Goal: Navigation & Orientation: Find specific page/section

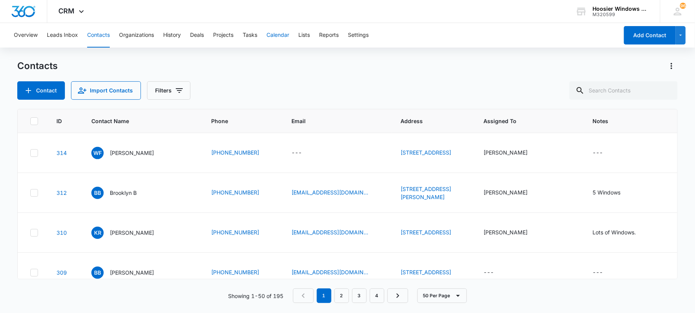
click at [277, 35] on button "Calendar" at bounding box center [277, 35] width 23 height 25
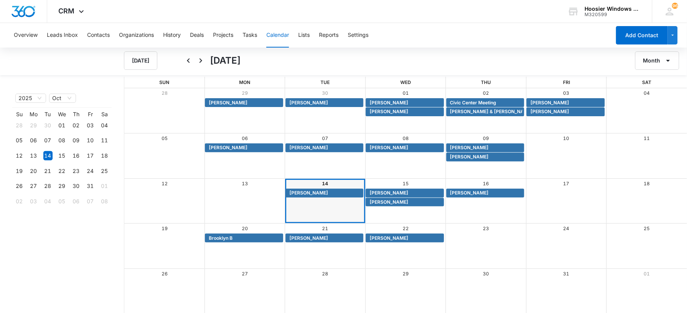
scroll to position [1, 0]
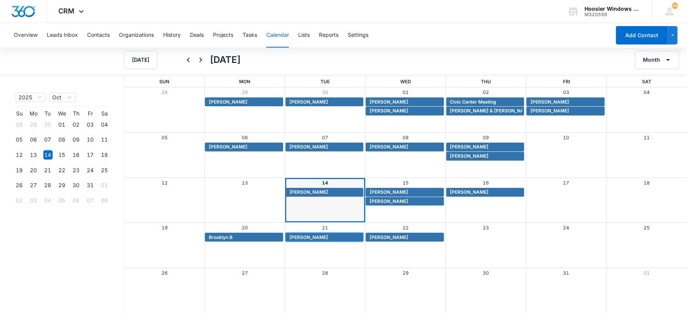
click at [306, 237] on span "[PERSON_NAME]" at bounding box center [308, 237] width 39 height 7
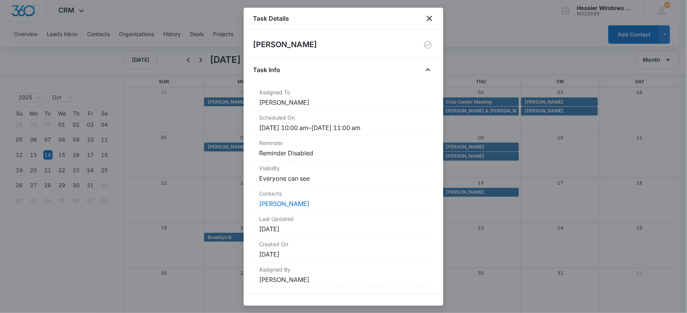
scroll to position [5, 0]
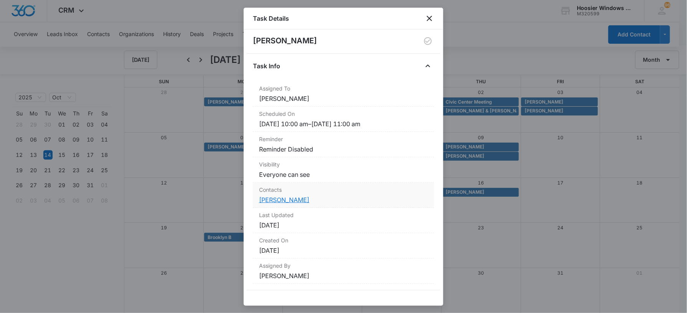
click at [272, 197] on link "[PERSON_NAME]" at bounding box center [284, 200] width 50 height 8
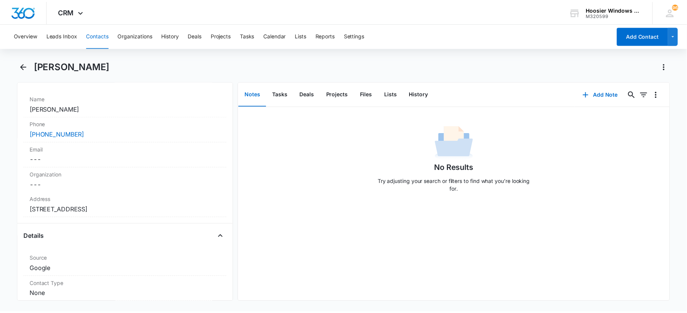
scroll to position [144, 0]
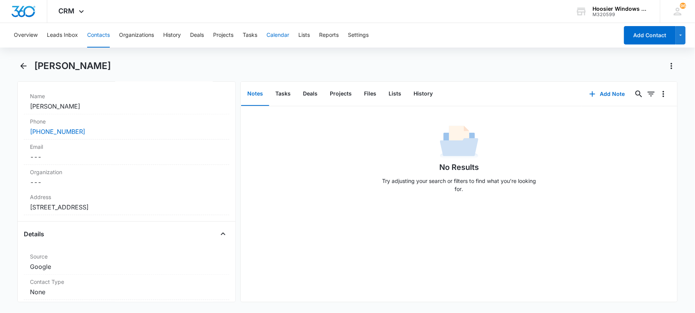
click at [275, 35] on button "Calendar" at bounding box center [277, 35] width 23 height 25
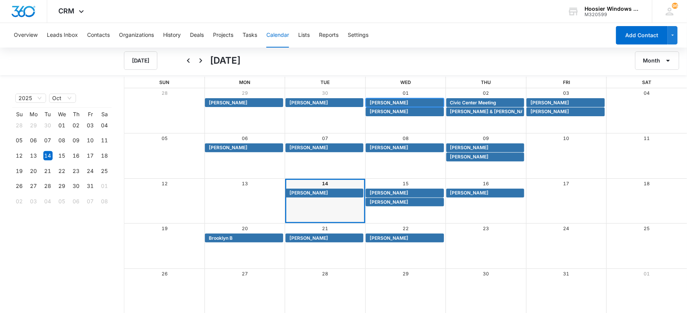
click at [385, 102] on span "[PERSON_NAME]" at bounding box center [389, 102] width 39 height 7
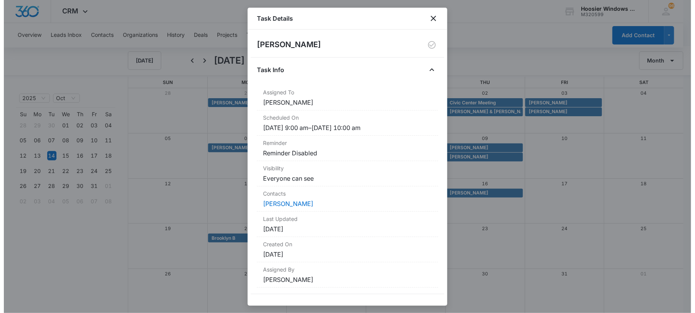
scroll to position [5, 0]
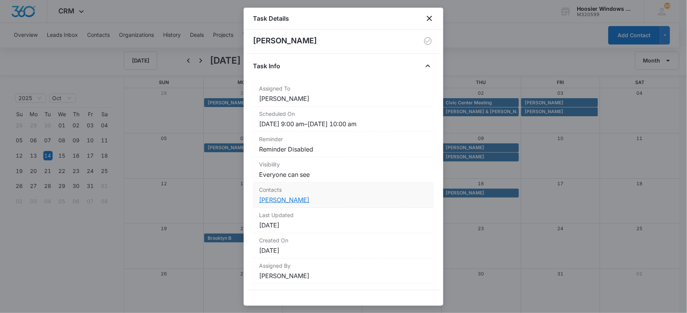
click at [273, 198] on link "[PERSON_NAME]" at bounding box center [284, 200] width 50 height 8
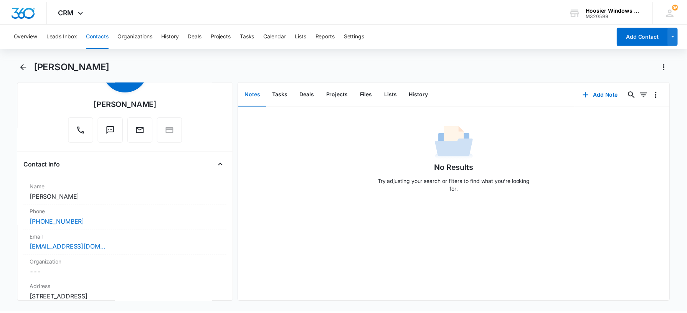
scroll to position [57, 0]
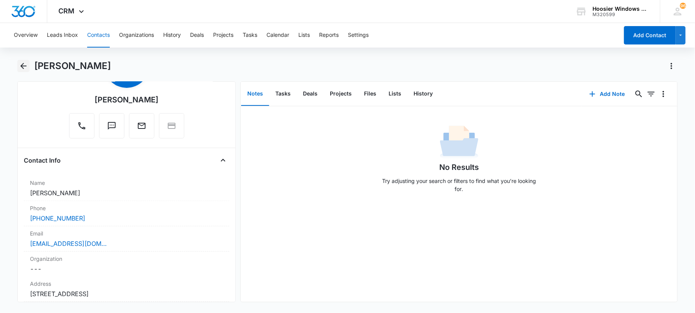
click at [22, 64] on icon "Back" at bounding box center [23, 66] width 6 height 6
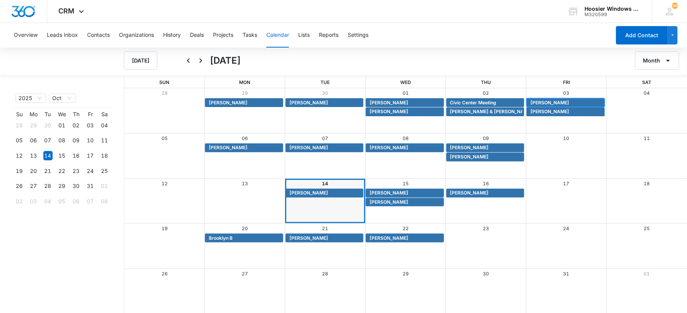
click at [542, 102] on span "[PERSON_NAME]" at bounding box center [550, 102] width 39 height 7
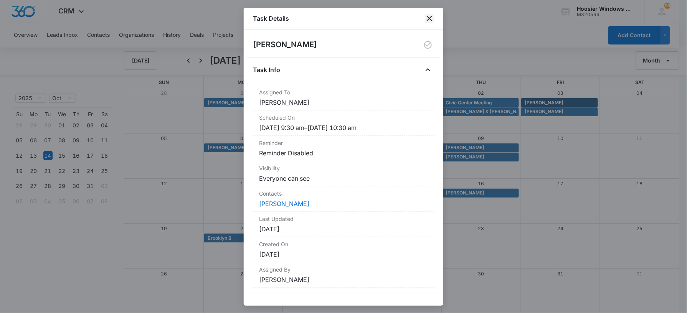
click at [428, 20] on icon "close" at bounding box center [429, 18] width 5 height 5
